Goal: Task Accomplishment & Management: Manage account settings

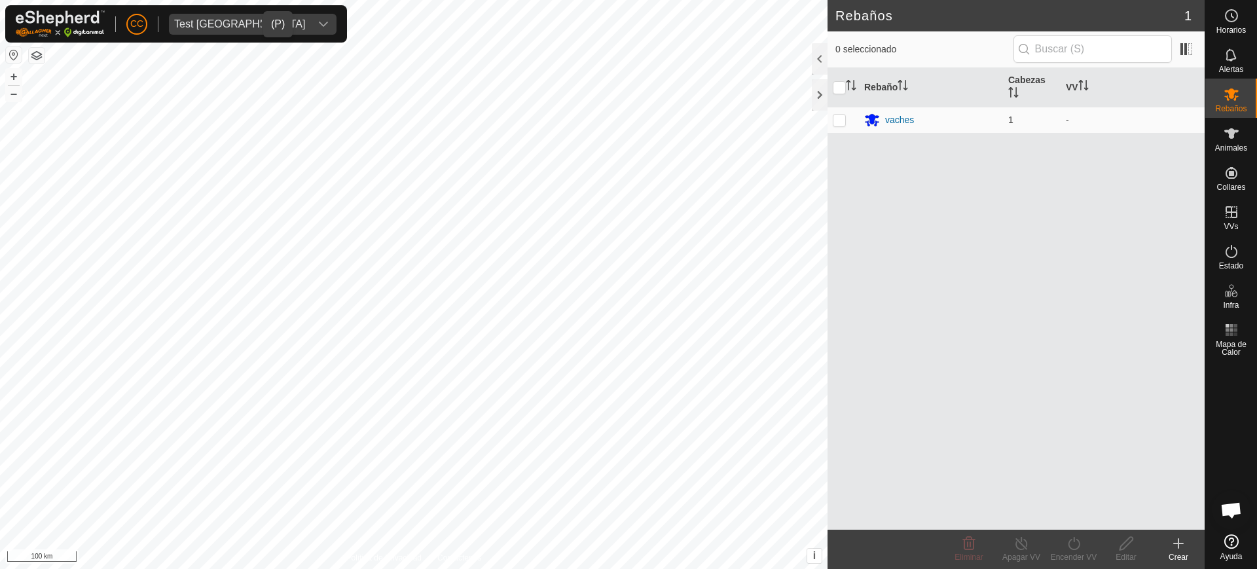
click at [208, 17] on span "Test [GEOGRAPHIC_DATA]" at bounding box center [239, 24] width 141 height 21
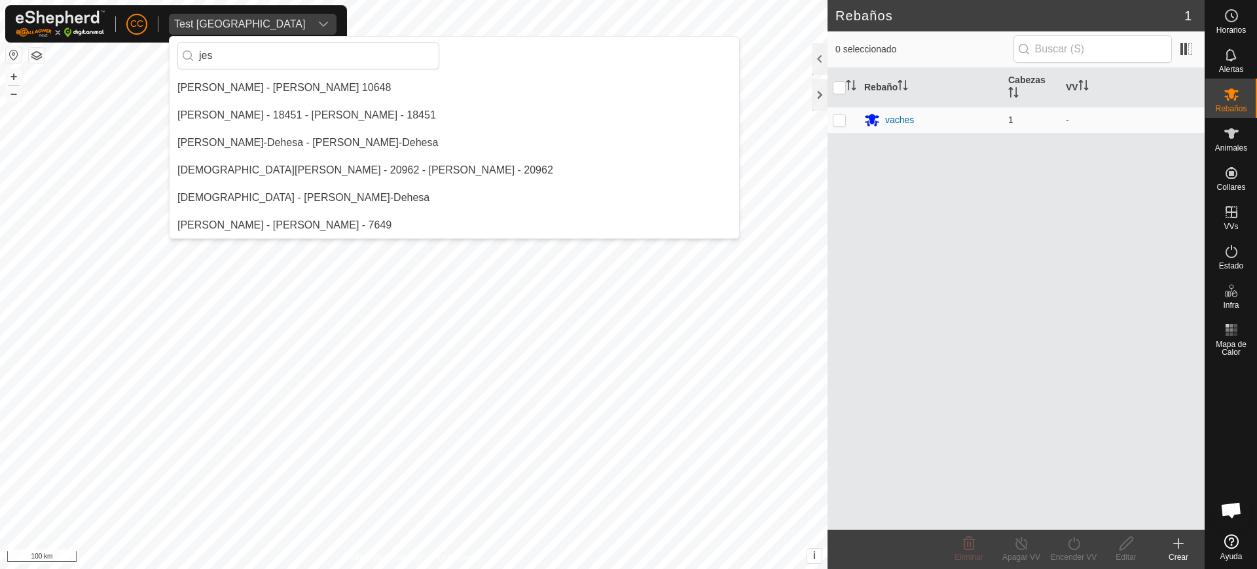
scroll to position [82, 0]
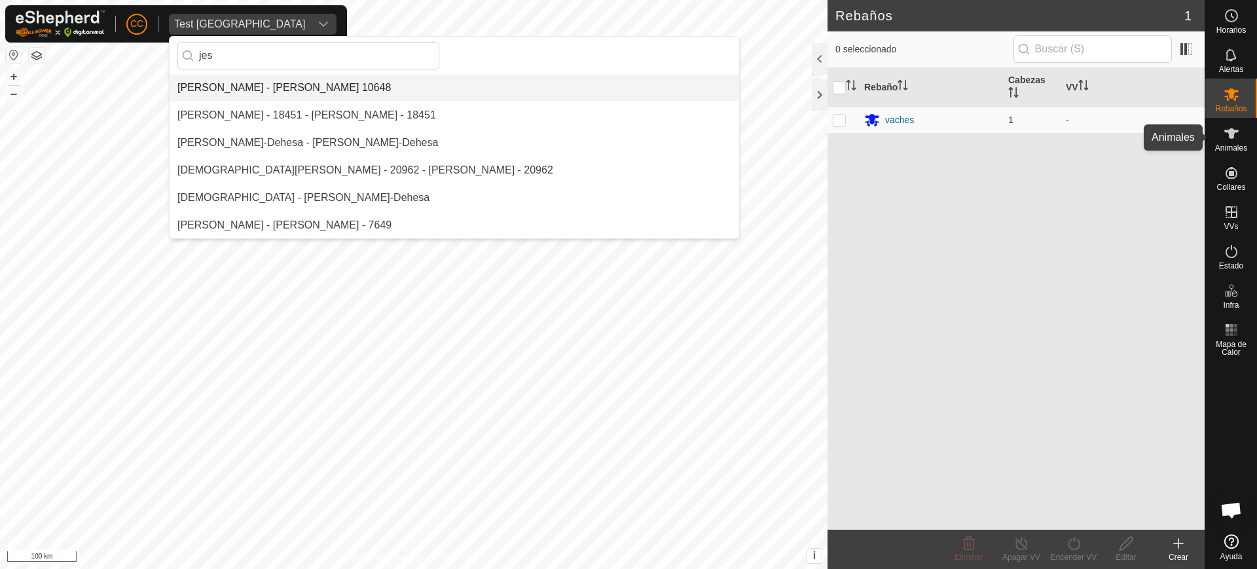
type input "jes"
click at [1221, 129] on es-animals-svg-icon at bounding box center [1231, 133] width 24 height 21
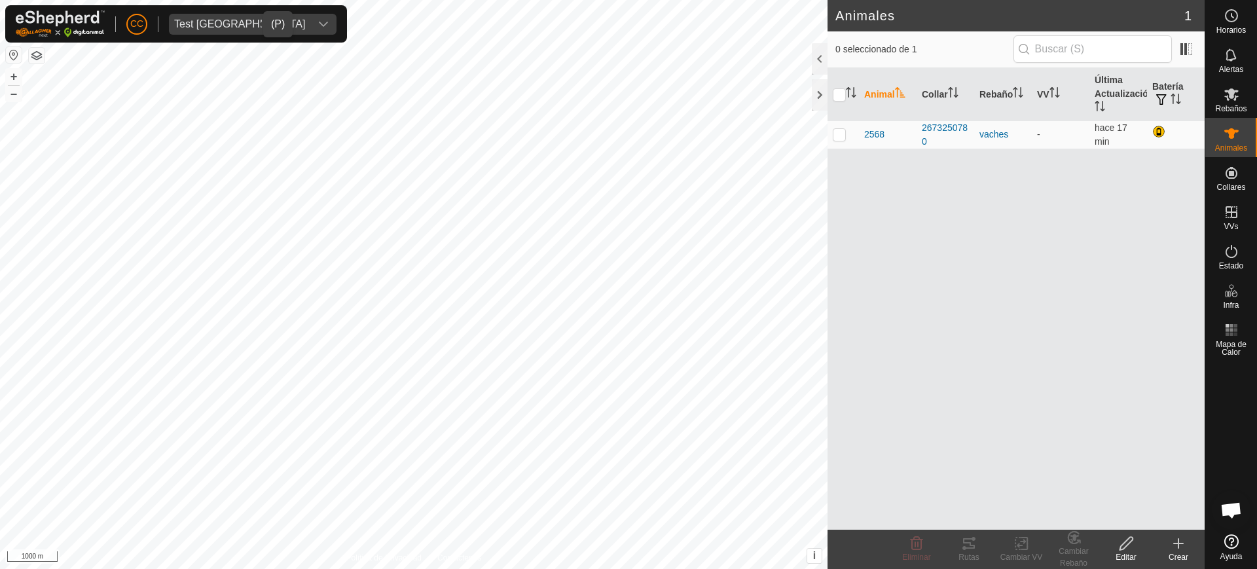
click at [207, 24] on div "Test [GEOGRAPHIC_DATA]" at bounding box center [239, 24] width 131 height 10
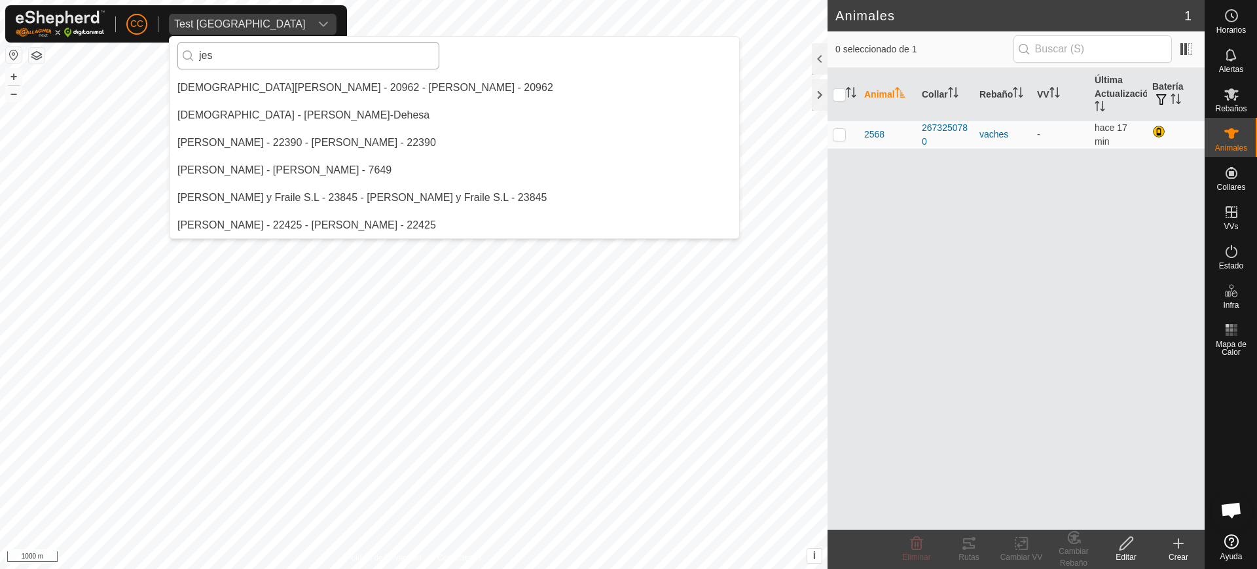
scroll to position [82, 0]
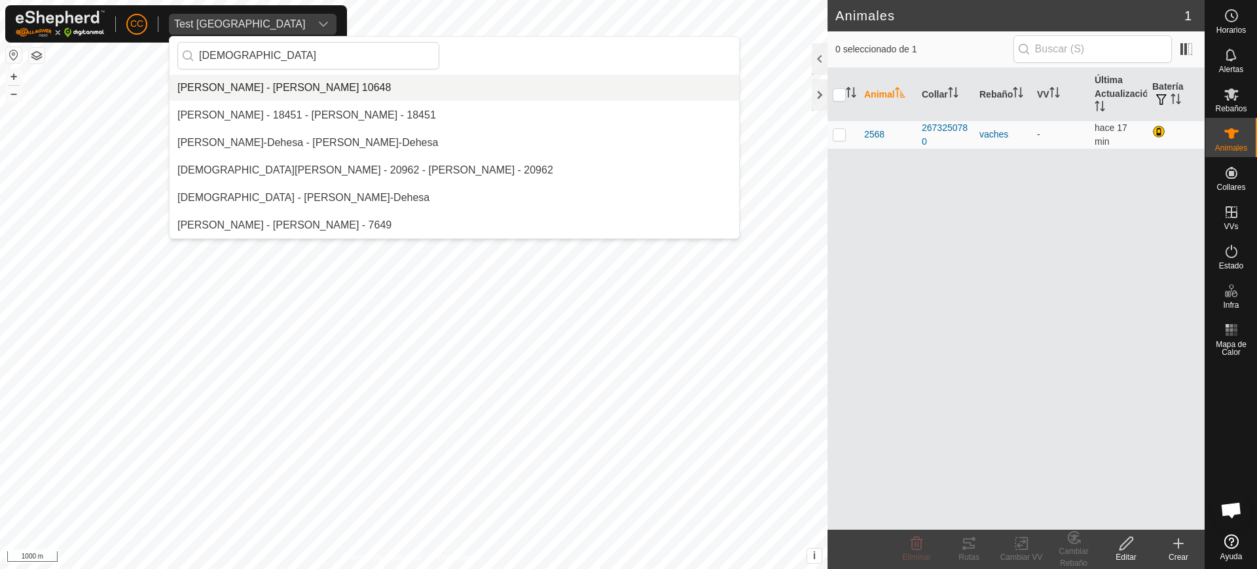
type input "[DEMOGRAPHIC_DATA]"
click at [266, 88] on li "[PERSON_NAME] - [PERSON_NAME] 10648" at bounding box center [454, 88] width 569 height 26
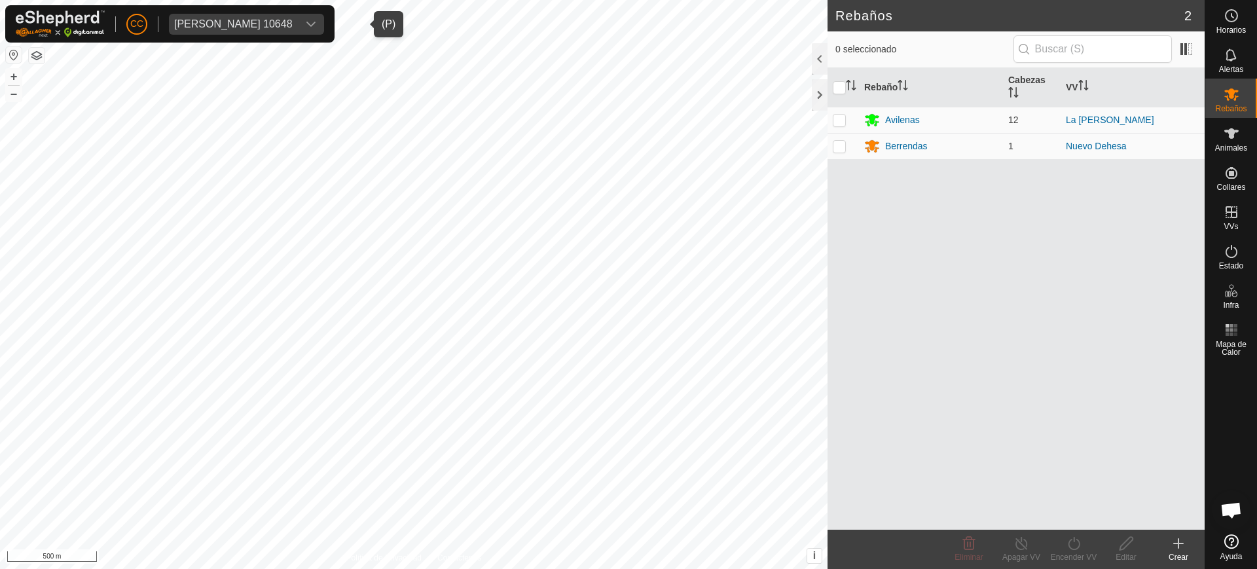
click at [283, 26] on div "[PERSON_NAME] 10648" at bounding box center [233, 24] width 118 height 10
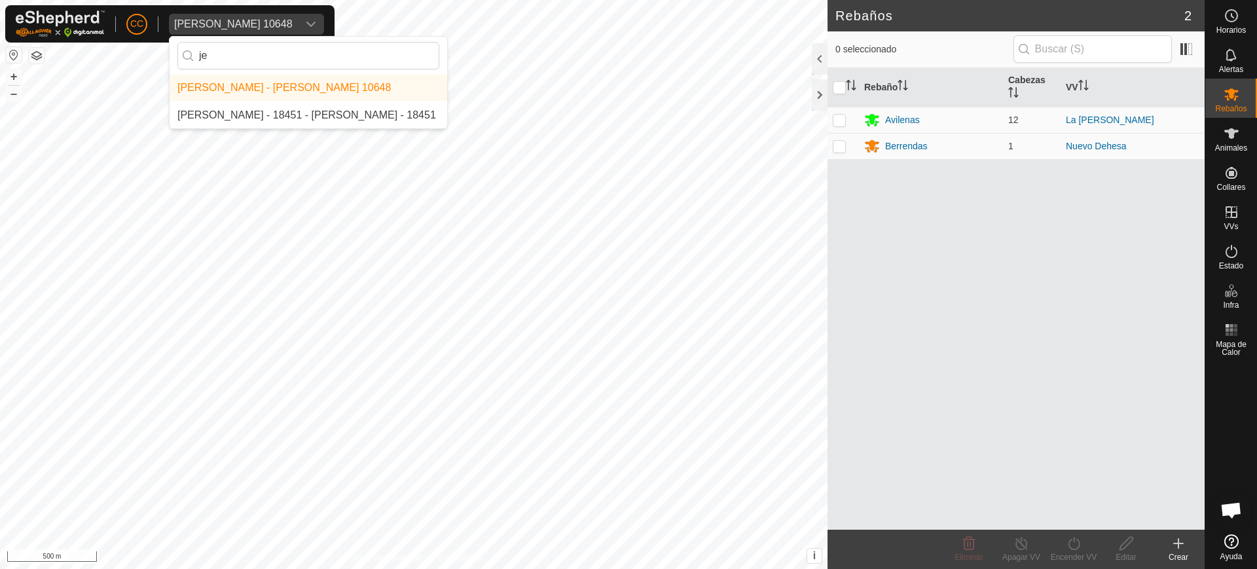
type input "j"
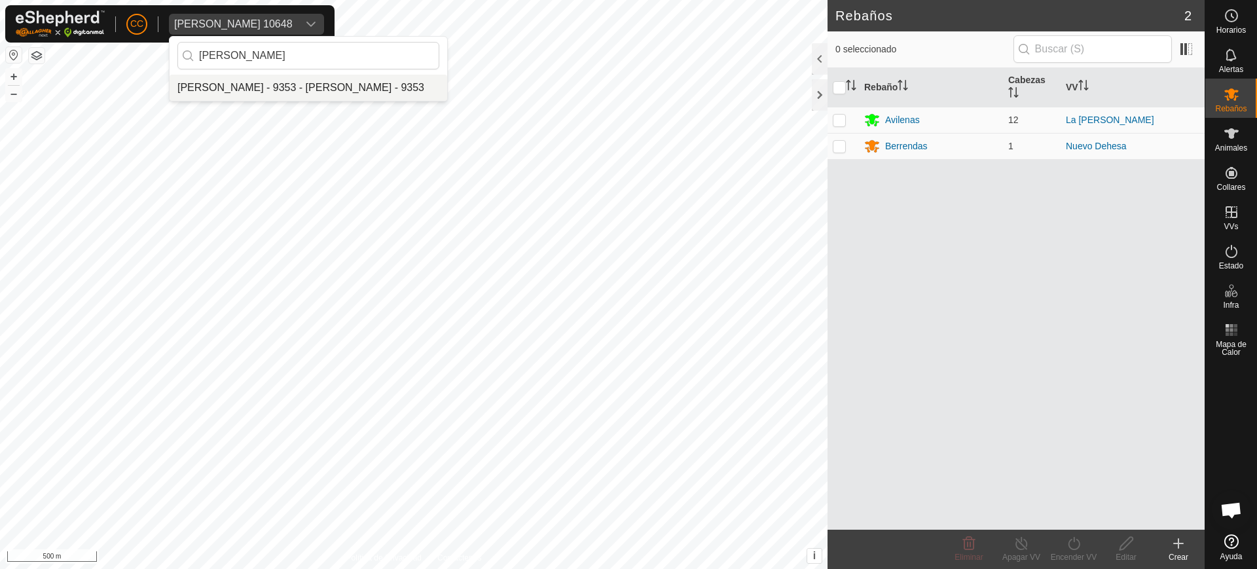
type input "[PERSON_NAME]"
click at [287, 88] on li "[PERSON_NAME] - 9353 - [PERSON_NAME] - 9353" at bounding box center [309, 88] width 278 height 26
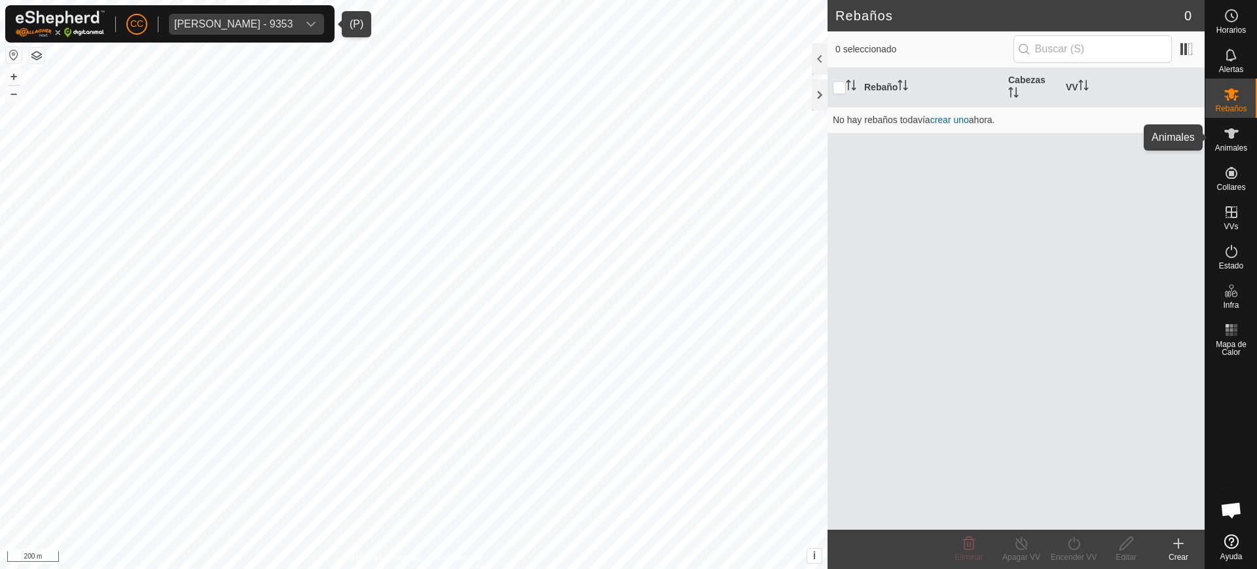
click at [1215, 134] on div "Animales" at bounding box center [1231, 137] width 52 height 39
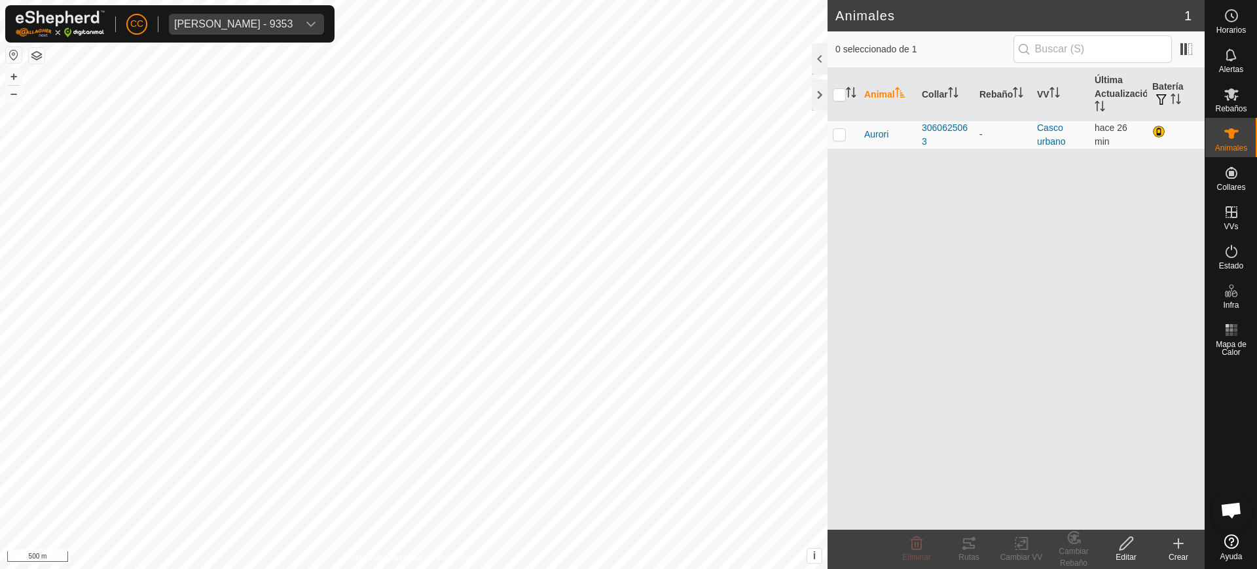
click at [308, 10] on div "CC [PERSON_NAME] - 9353" at bounding box center [169, 23] width 329 height 37
click at [298, 27] on span "[PERSON_NAME] - 9353" at bounding box center [233, 24] width 129 height 21
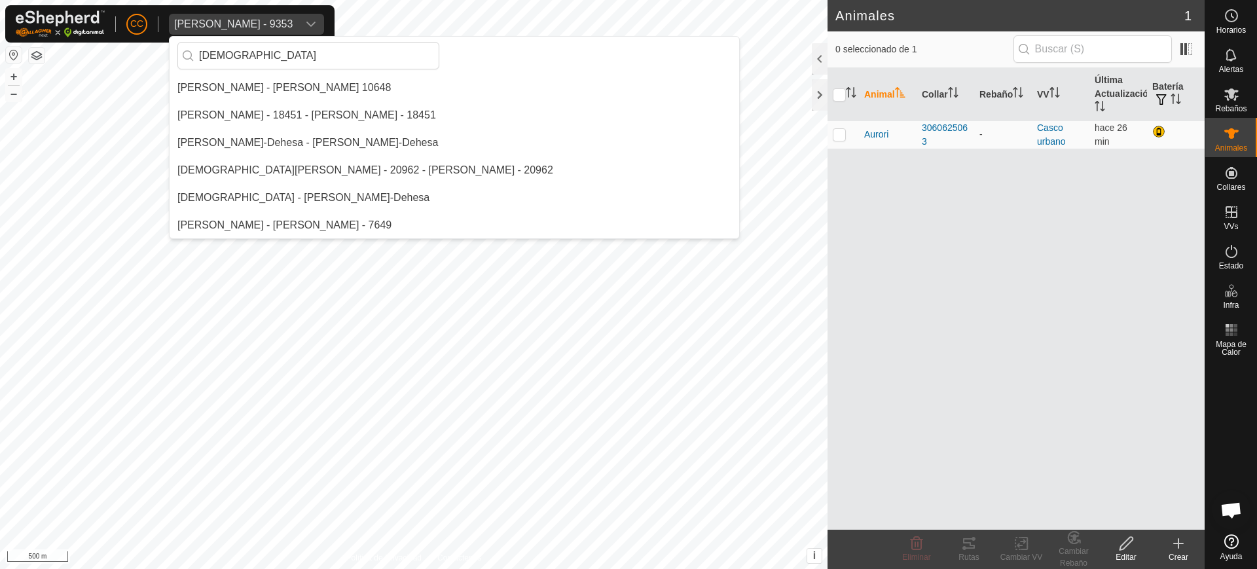
scroll to position [82, 0]
type input "[DEMOGRAPHIC_DATA]"
click at [332, 86] on li "[PERSON_NAME] - [PERSON_NAME] 10648" at bounding box center [454, 88] width 569 height 26
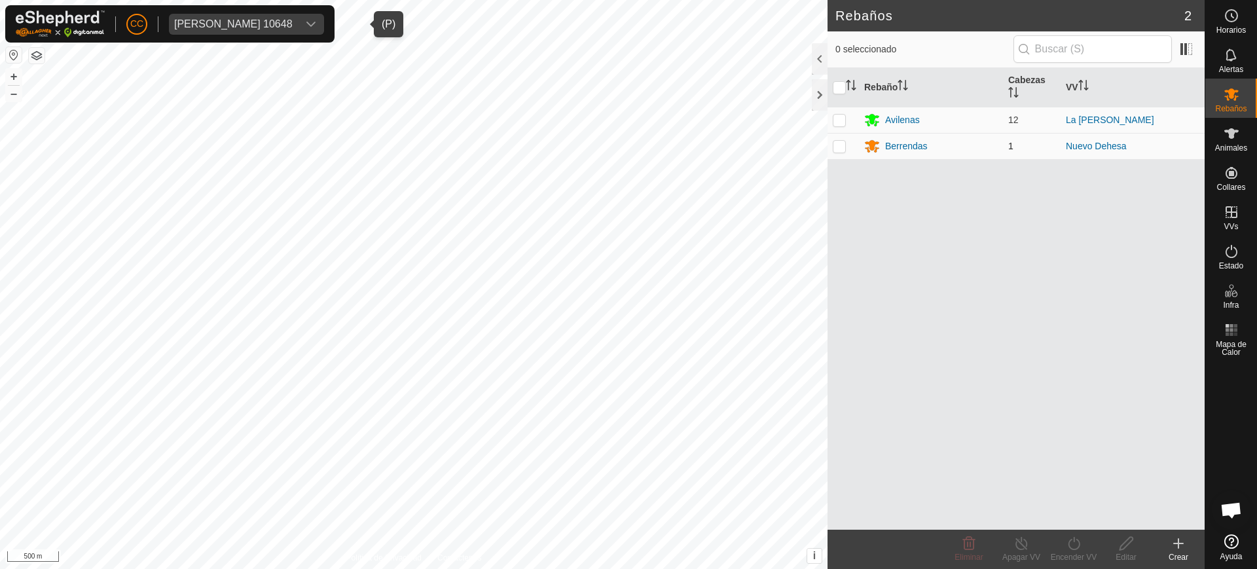
click at [842, 148] on p-checkbox at bounding box center [839, 146] width 13 height 10
checkbox input "true"
click at [1234, 58] on icon at bounding box center [1231, 55] width 16 height 16
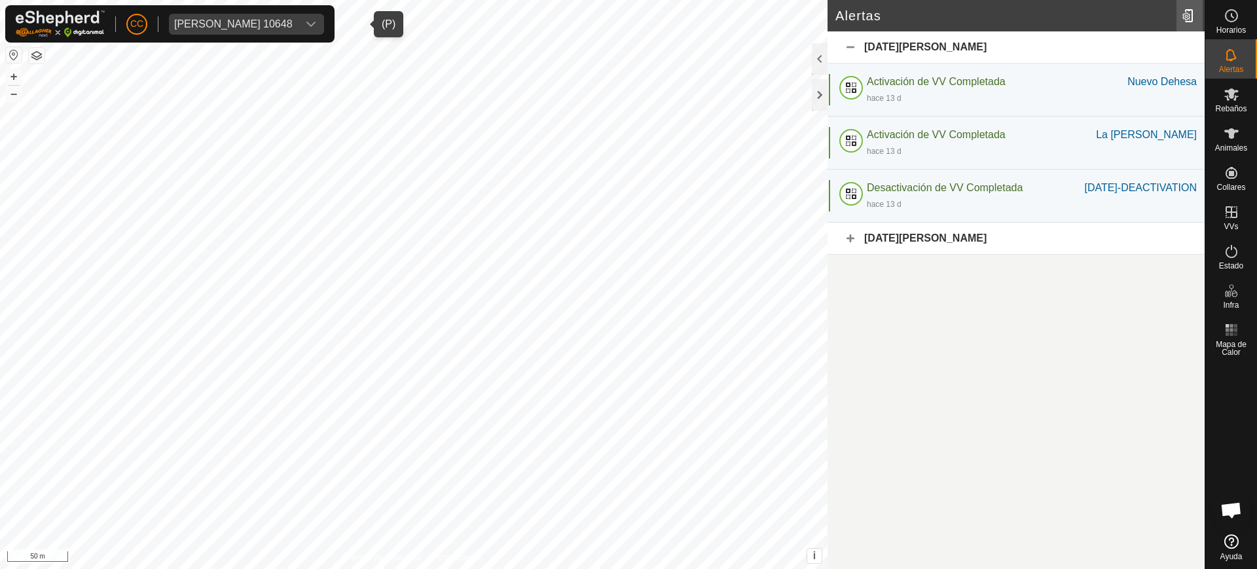
click at [1182, 13] on div at bounding box center [1189, 15] width 26 height 37
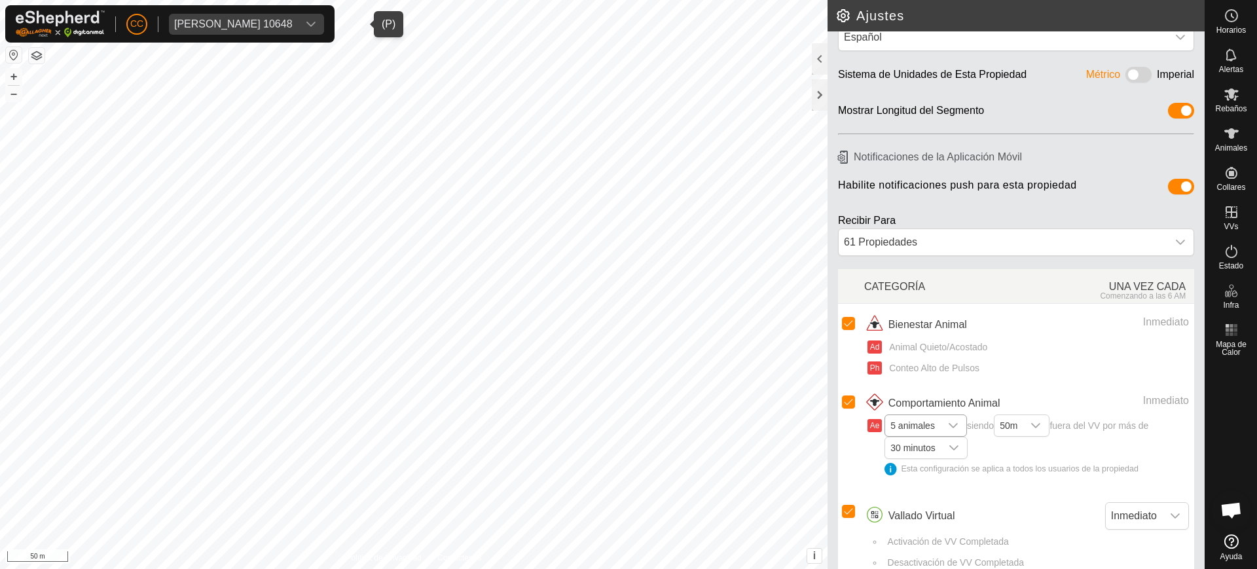
scroll to position [52, 0]
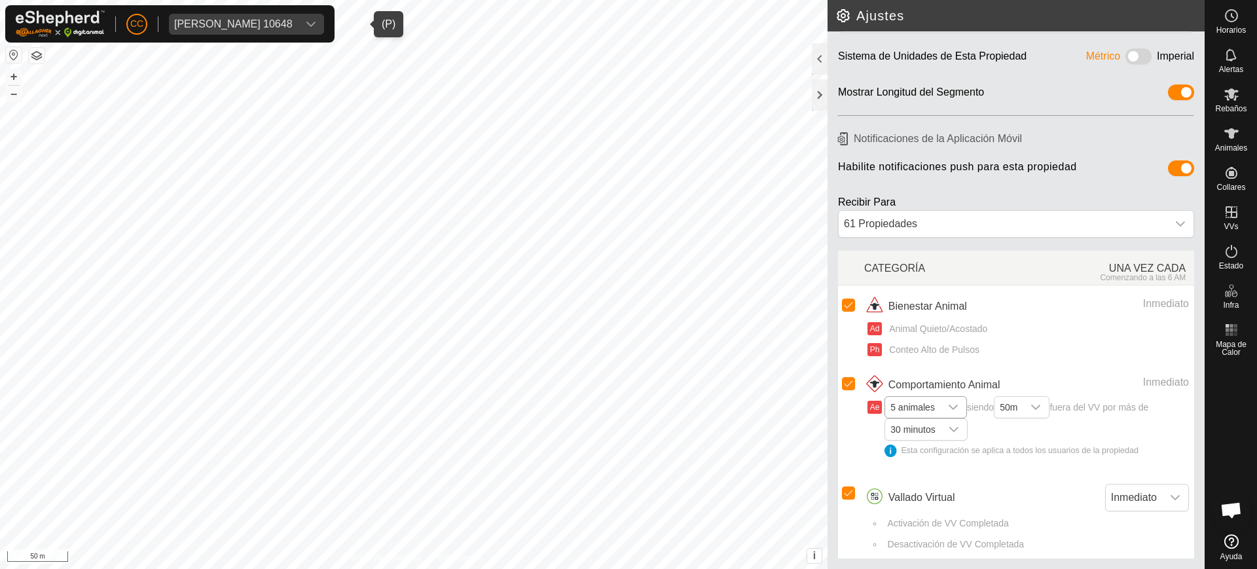
click at [909, 411] on span "5 animales" at bounding box center [912, 407] width 55 height 21
click at [912, 437] on li "1 animal" at bounding box center [926, 432] width 81 height 23
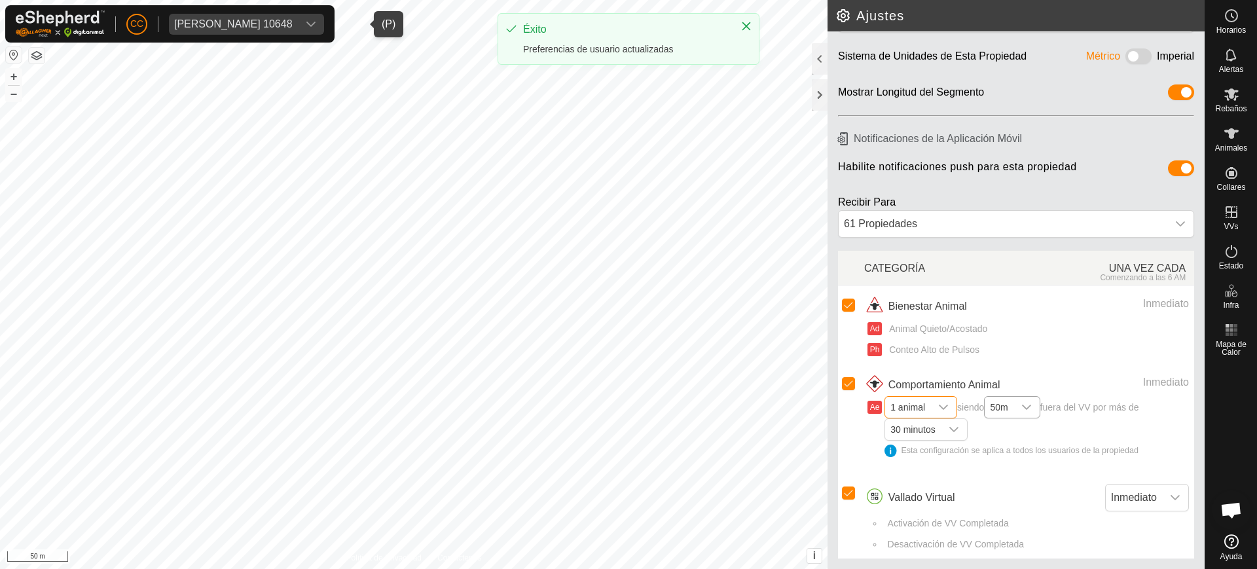
click at [1026, 407] on icon "dropdown trigger" at bounding box center [1026, 407] width 10 height 10
click at [1005, 429] on li "20m" at bounding box center [1012, 432] width 54 height 23
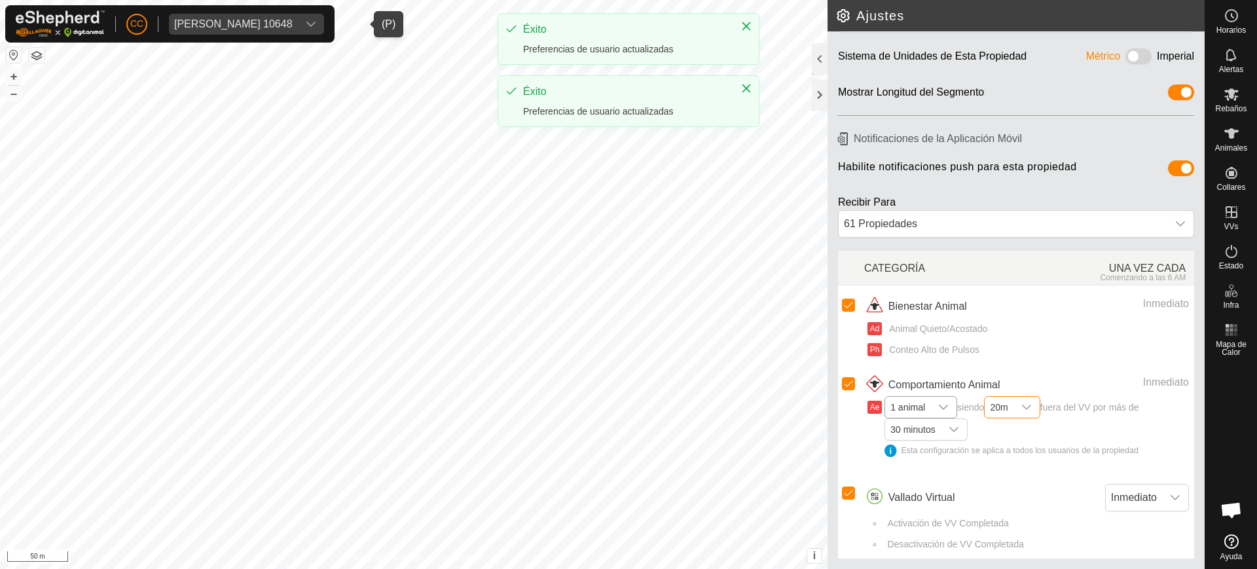
scroll to position [0, 0]
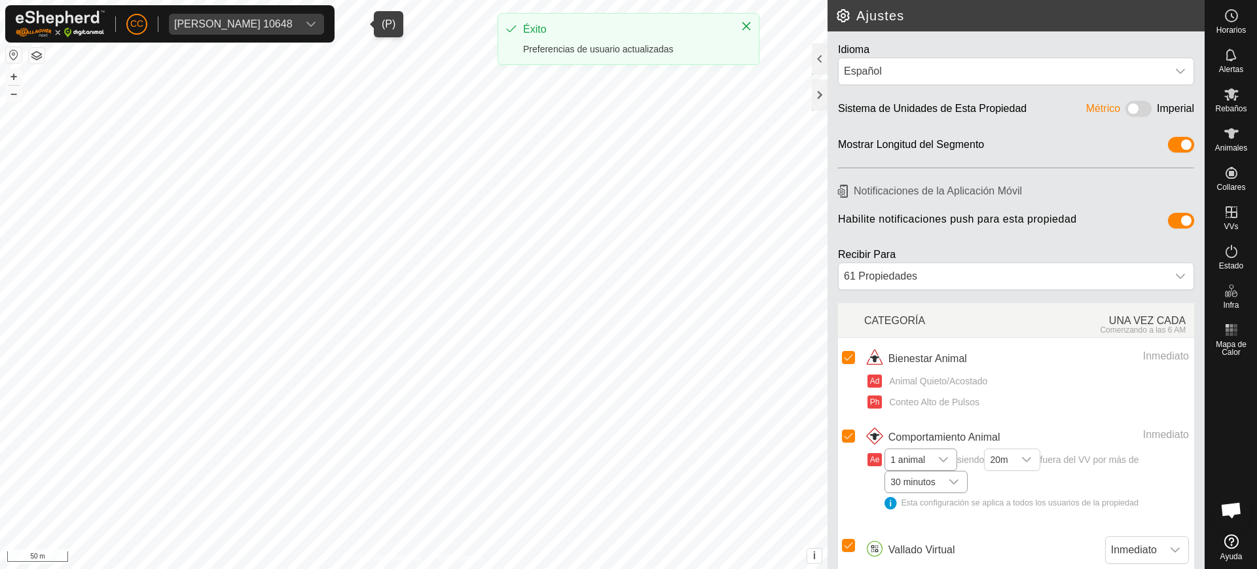
click at [941, 482] on div "dropdown trigger" at bounding box center [954, 481] width 26 height 21
click at [914, 351] on li "10 minutos" at bounding box center [926, 352] width 81 height 23
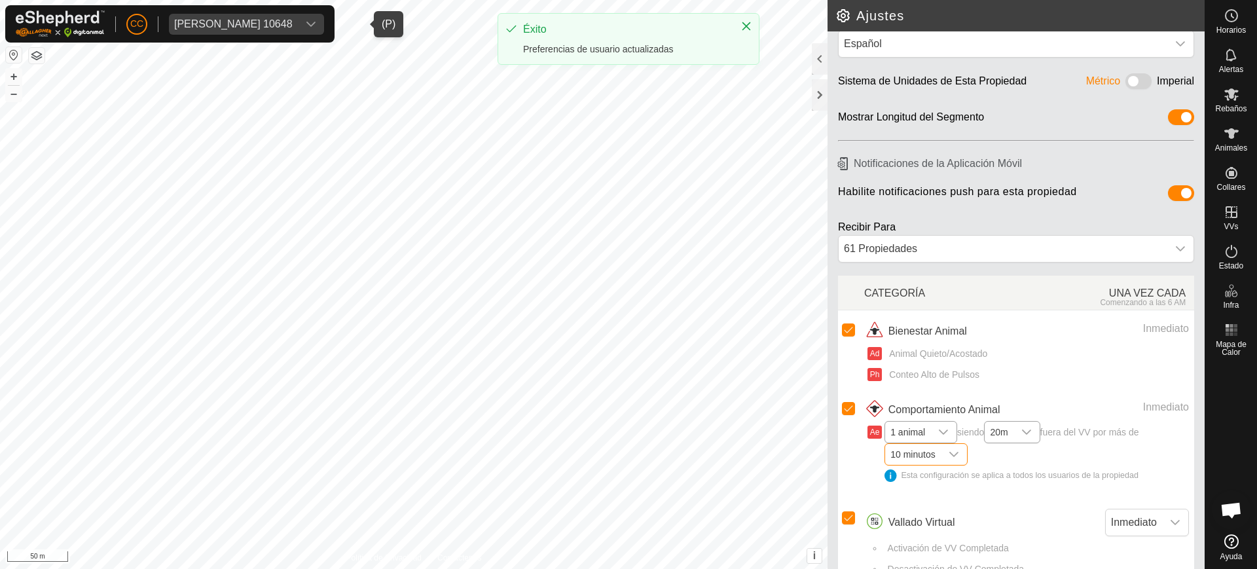
scroll to position [52, 0]
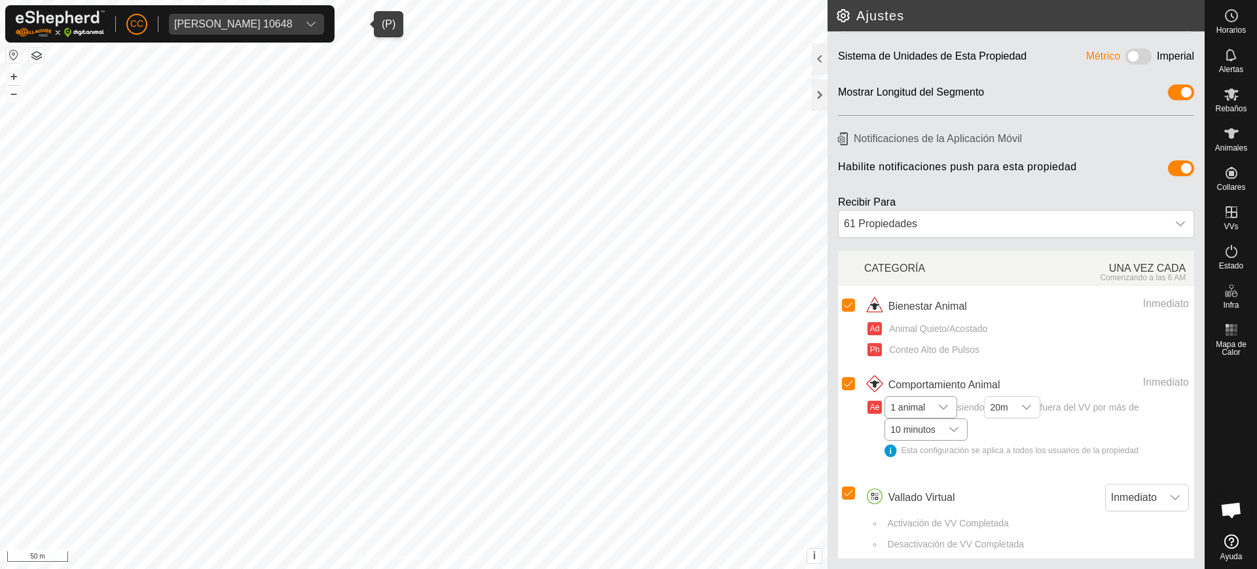
click at [293, 14] on span "[PERSON_NAME] 10648" at bounding box center [233, 24] width 129 height 21
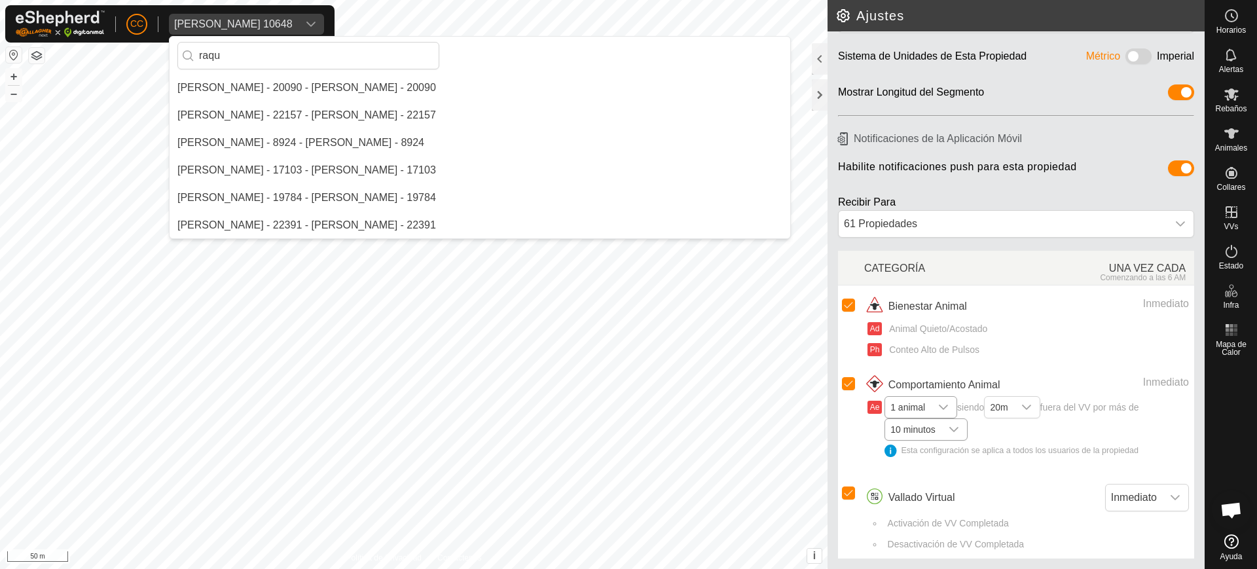
scroll to position [0, 0]
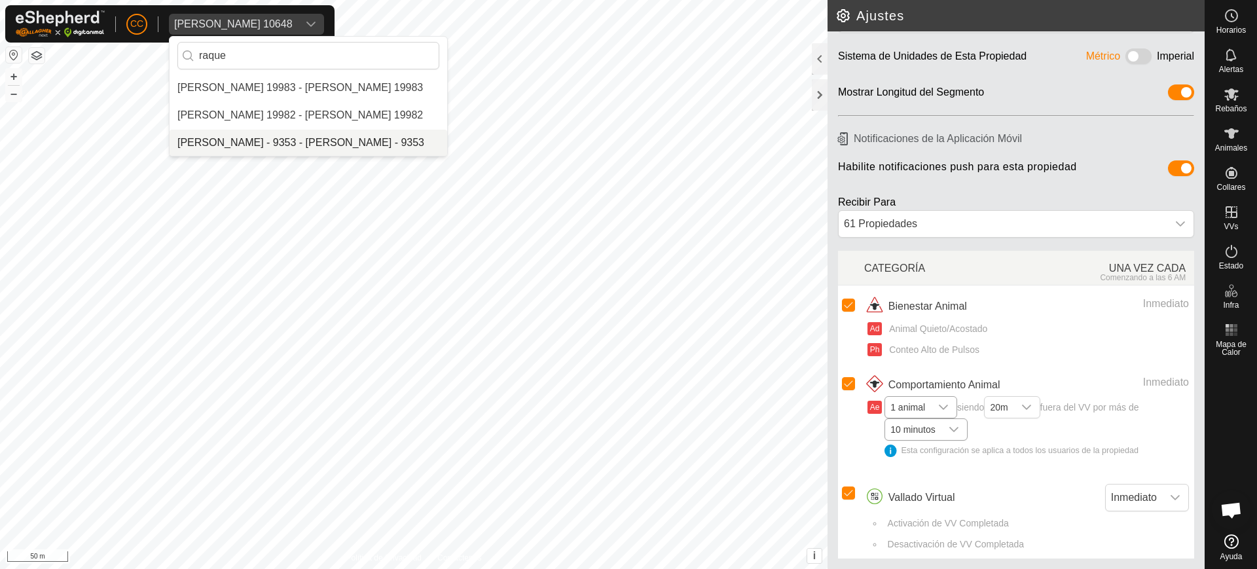
type input "raque"
click at [271, 141] on li "[PERSON_NAME] - 9353 - [PERSON_NAME] - 9353" at bounding box center [309, 143] width 278 height 26
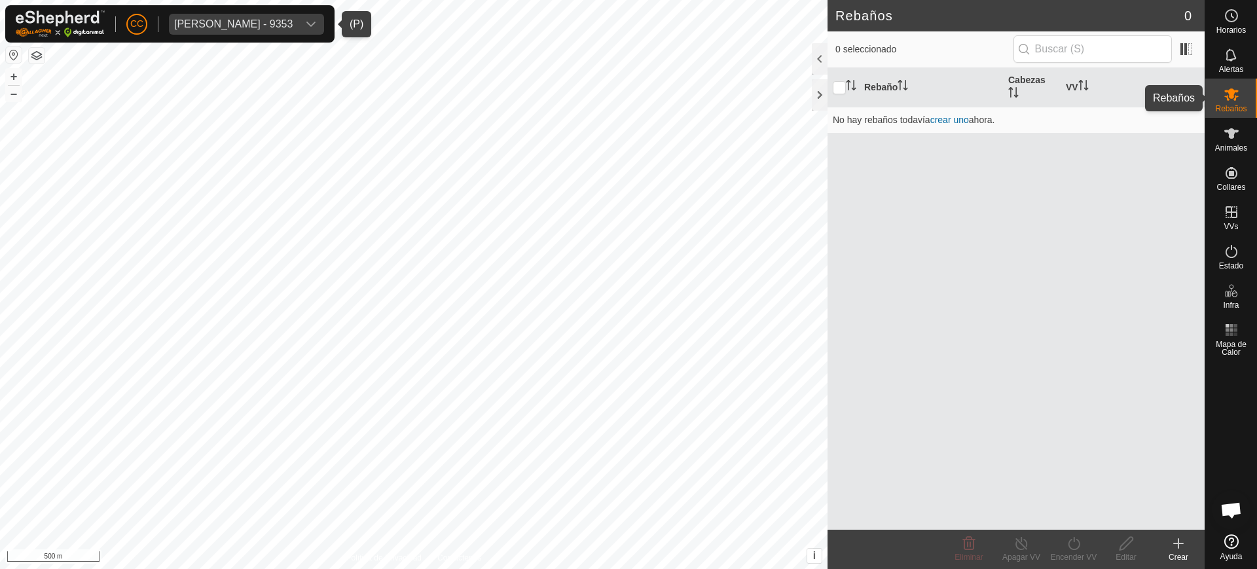
click at [1234, 94] on icon at bounding box center [1231, 94] width 16 height 16
click at [1229, 56] on icon at bounding box center [1231, 55] width 16 height 16
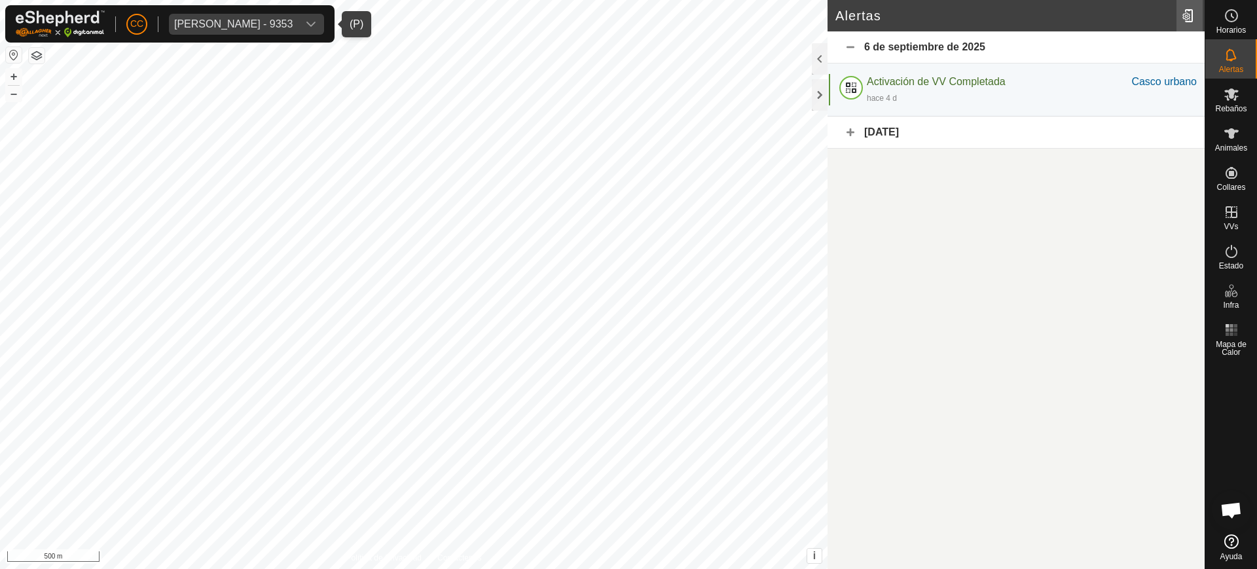
click at [1191, 23] on div at bounding box center [1189, 15] width 26 height 37
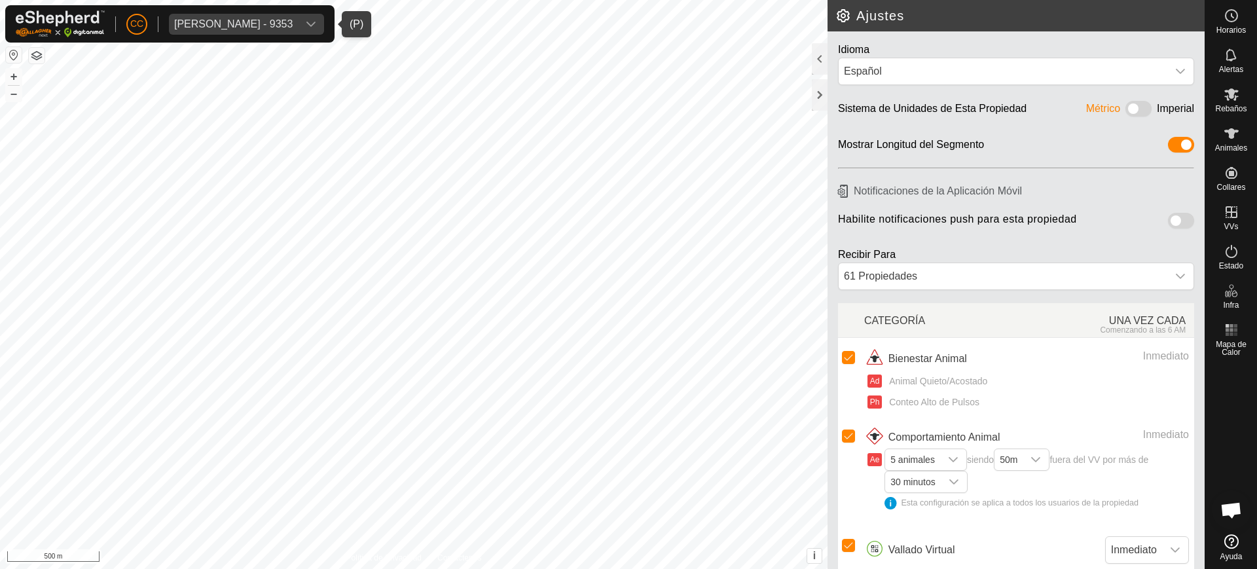
click at [1170, 221] on span at bounding box center [1181, 221] width 26 height 16
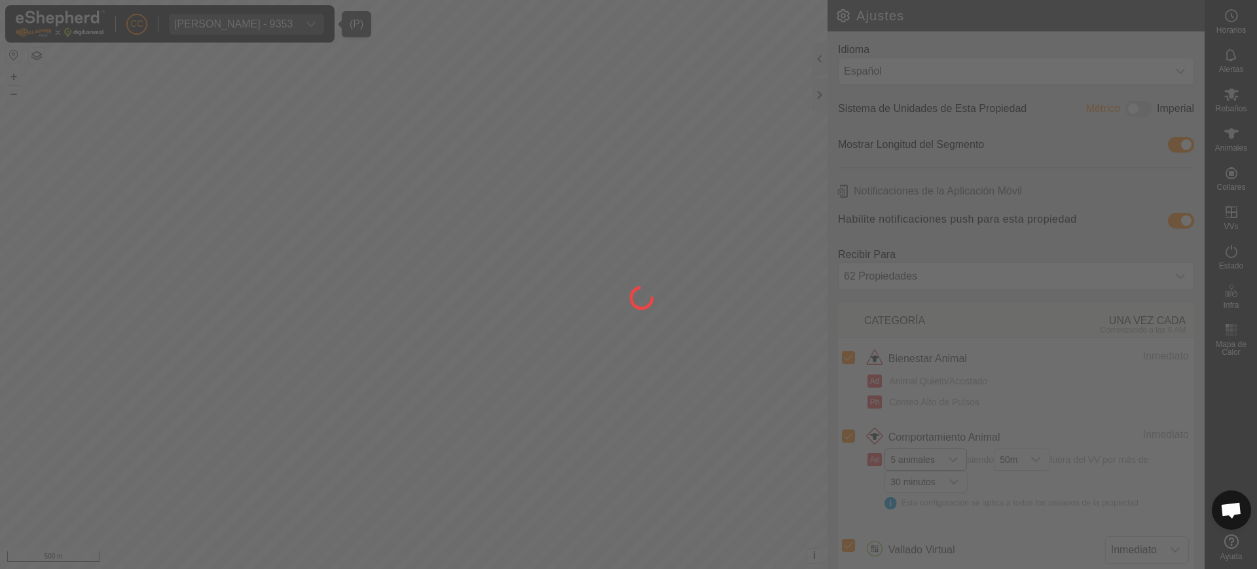
click at [918, 459] on div at bounding box center [628, 284] width 1257 height 569
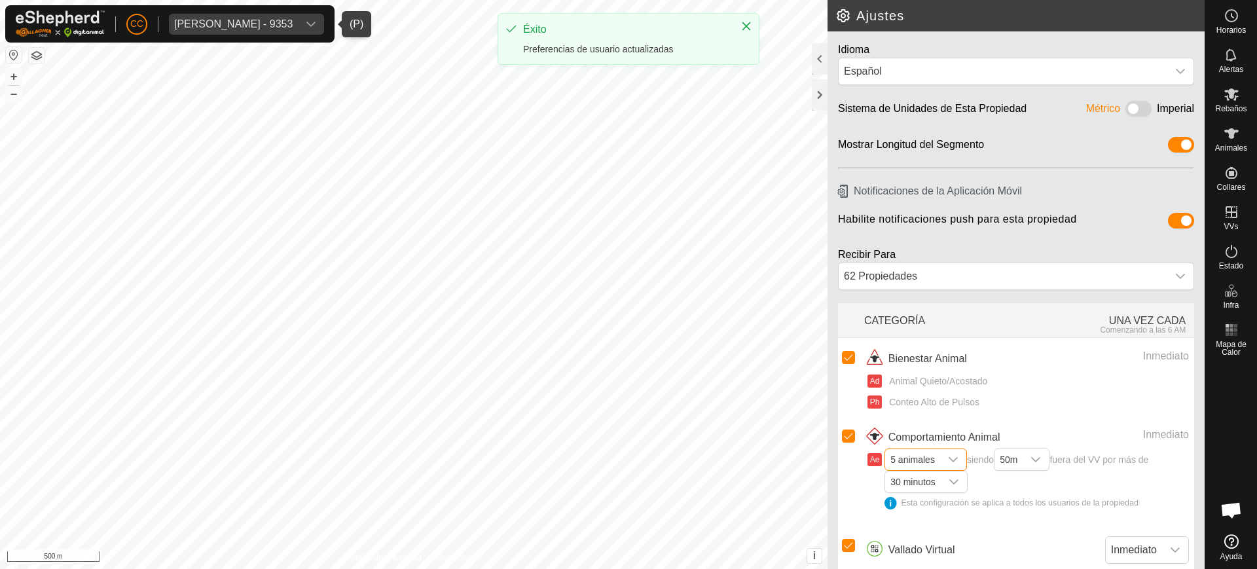
click at [927, 456] on span "5 animales" at bounding box center [912, 459] width 55 height 21
click at [916, 329] on li "1 animal" at bounding box center [926, 330] width 81 height 23
click at [1013, 459] on span "50m" at bounding box center [998, 459] width 28 height 21
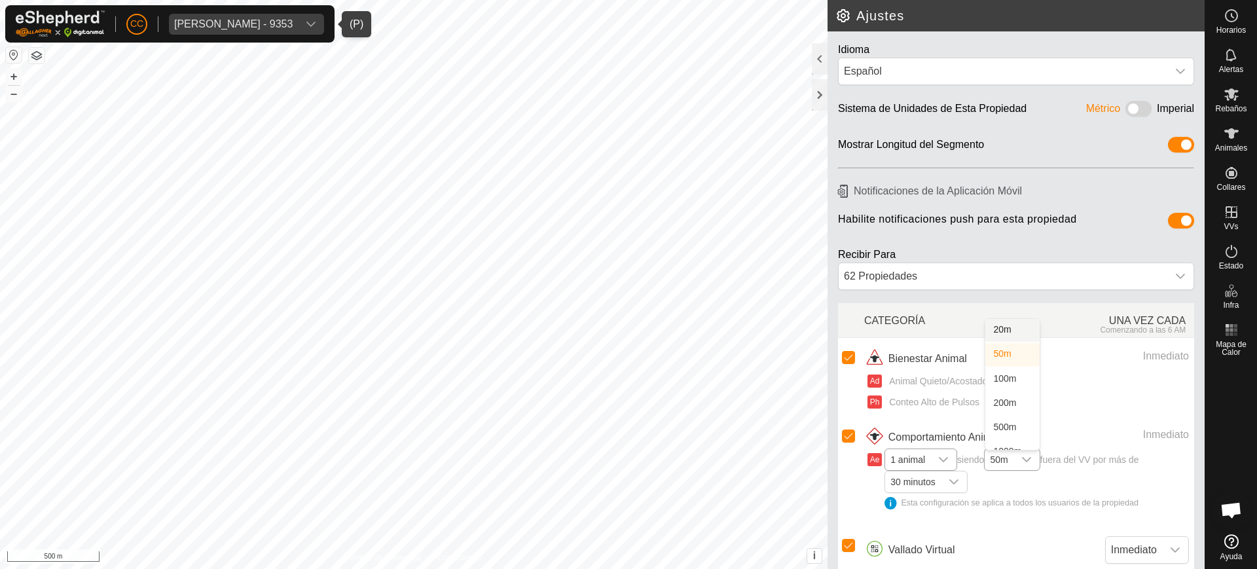
click at [1009, 327] on li "20m" at bounding box center [1012, 330] width 54 height 23
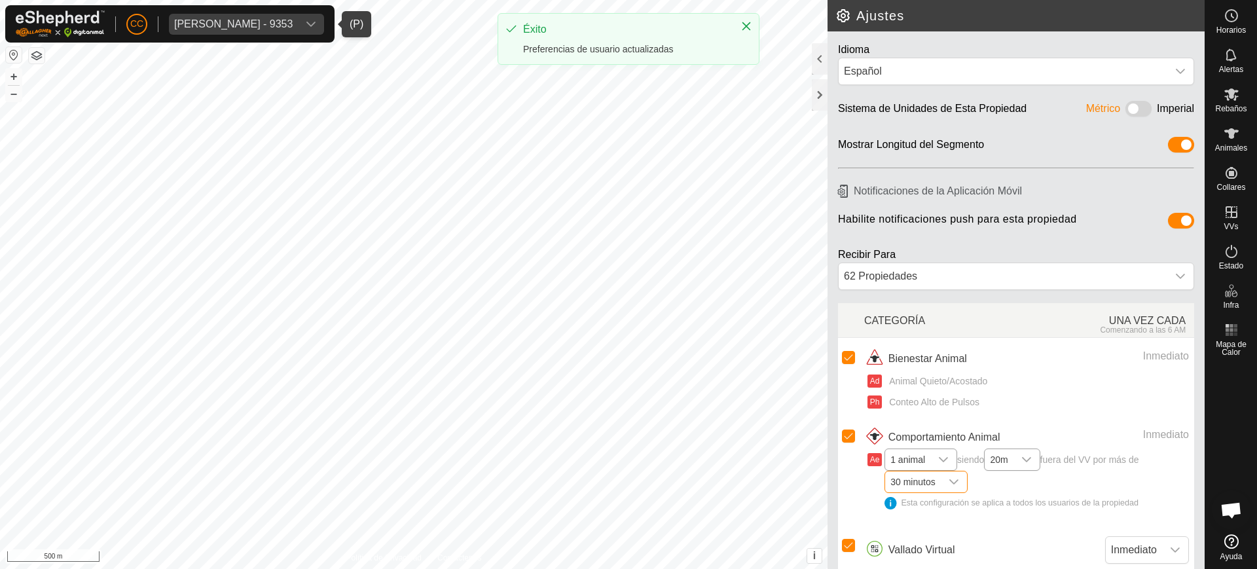
click at [921, 476] on span "30 minutos" at bounding box center [912, 481] width 55 height 21
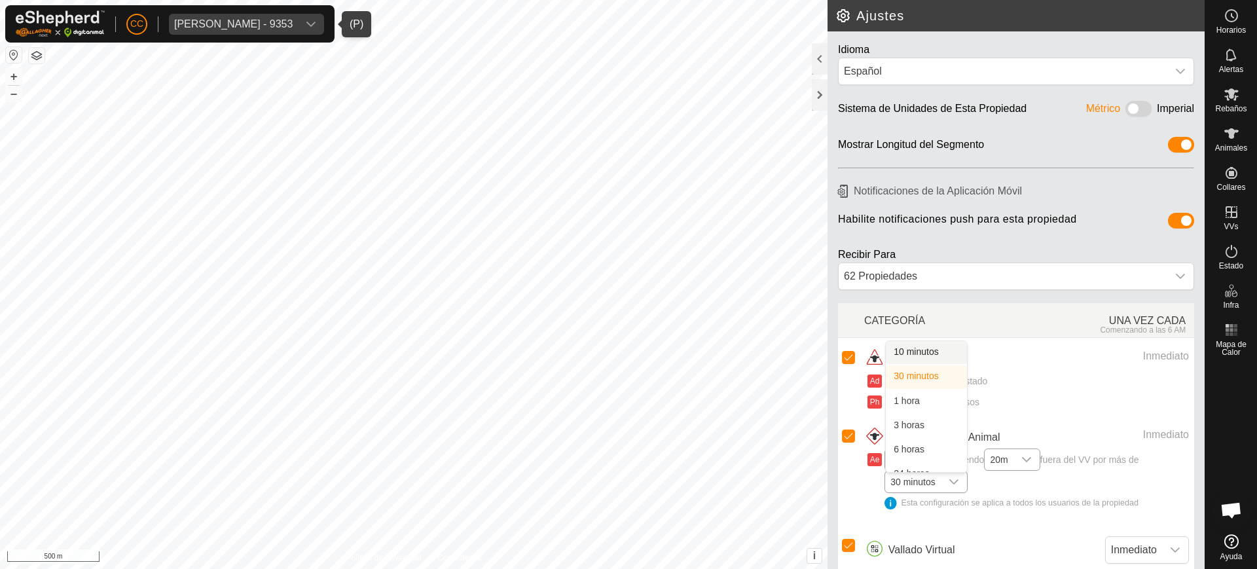
click at [914, 351] on li "10 minutos" at bounding box center [926, 352] width 81 height 23
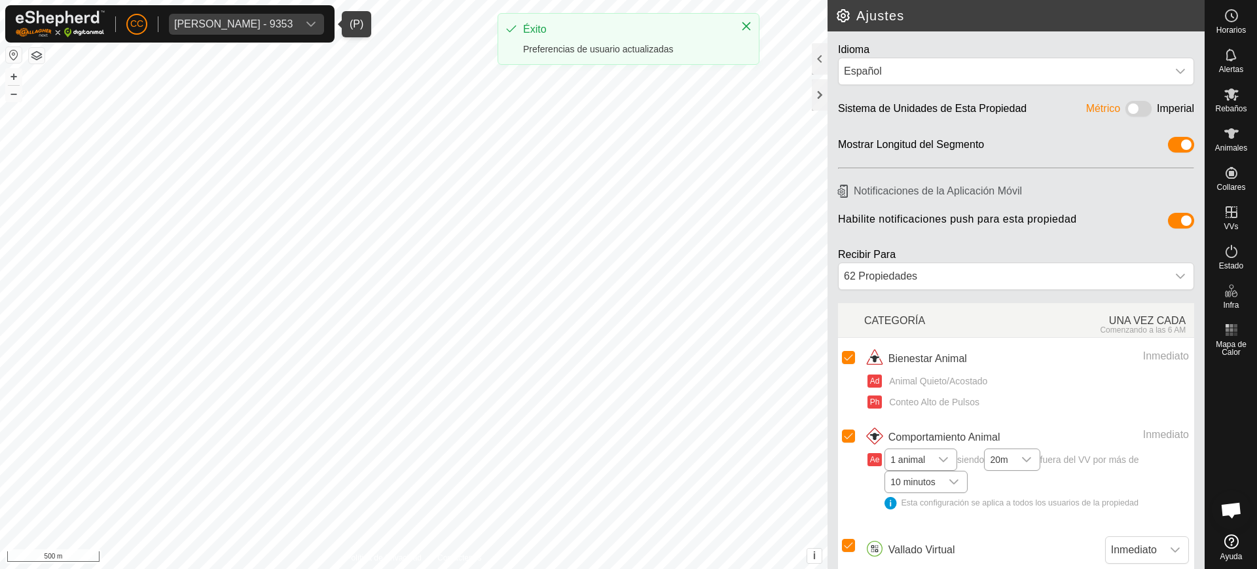
click at [889, 504] on div "Esta configuración se aplica a todos los usuarios de la propiedad" at bounding box center [1036, 503] width 304 height 12
click at [891, 504] on div "Esta configuración se aplica a todos los usuarios de la propiedad" at bounding box center [1036, 503] width 304 height 12
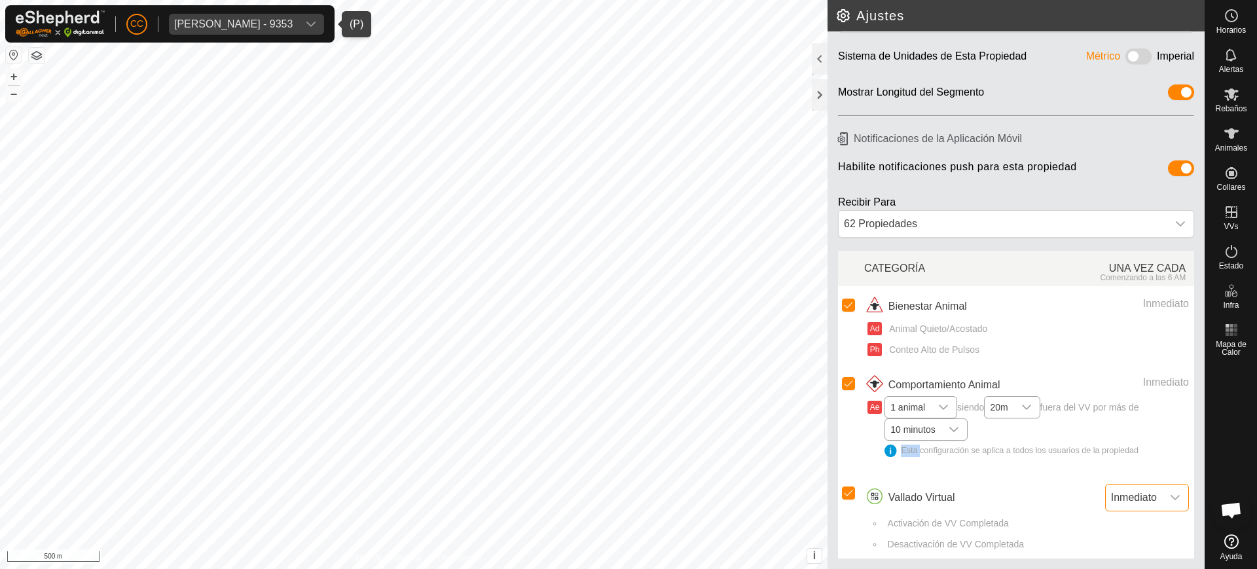
click at [1116, 495] on span "Inmediato" at bounding box center [1133, 497] width 56 height 26
